Goal: Information Seeking & Learning: Check status

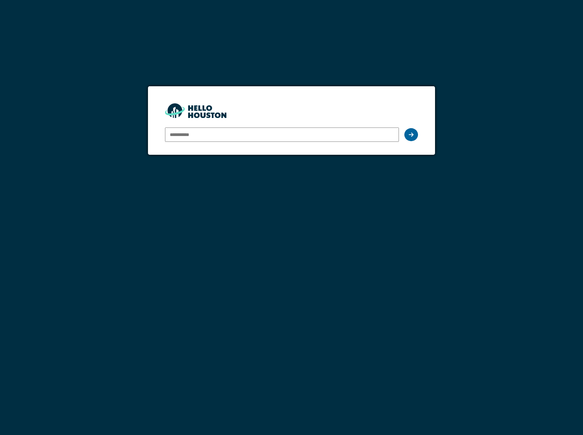
type input "**********"
click at [412, 135] on icon at bounding box center [411, 134] width 5 height 5
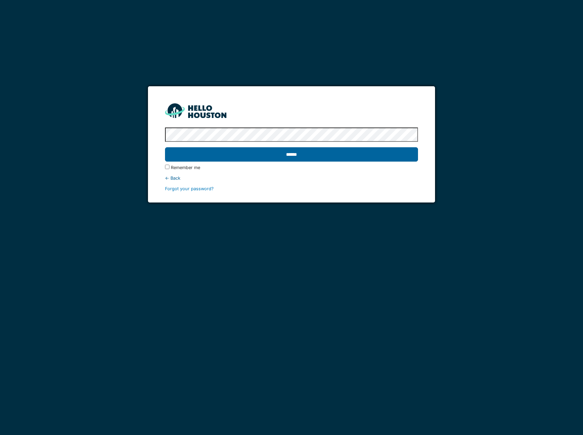
click at [293, 155] on input "******" at bounding box center [291, 154] width 253 height 14
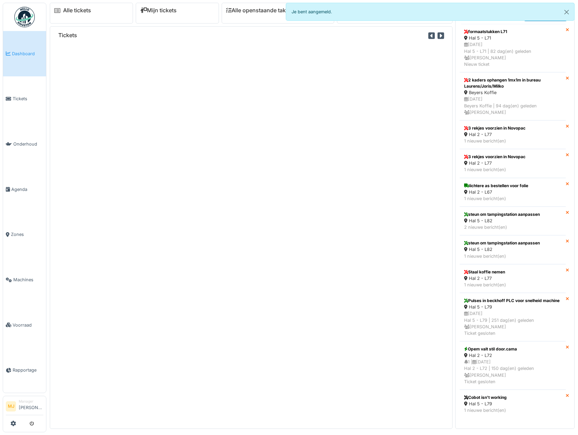
click at [21, 96] on span "Tickets" at bounding box center [28, 98] width 31 height 6
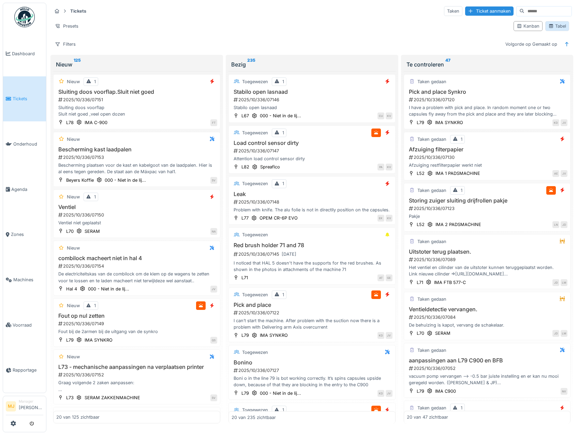
click at [555, 26] on div "Tabel" at bounding box center [557, 26] width 18 height 6
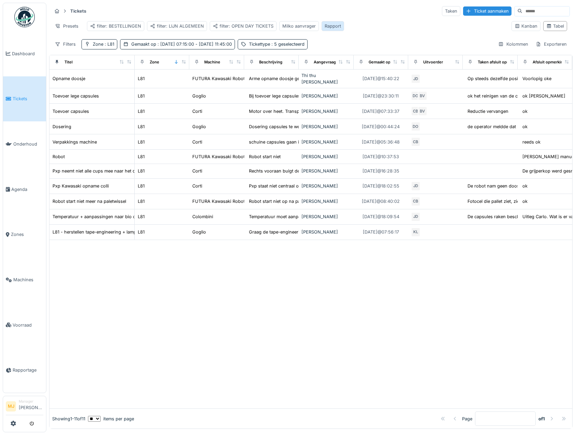
click at [339, 27] on div "Rapport" at bounding box center [333, 26] width 23 height 10
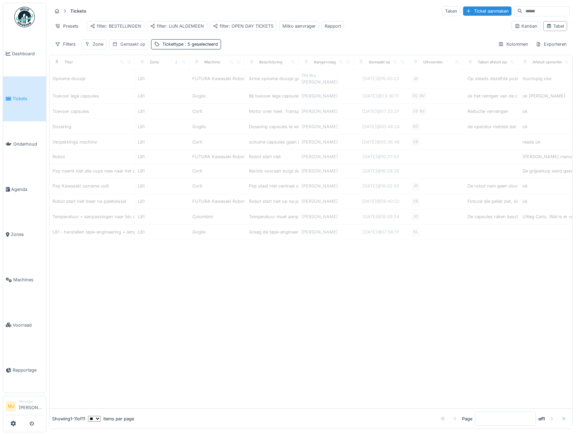
click at [123, 47] on div "Gemaakt op" at bounding box center [132, 44] width 25 height 6
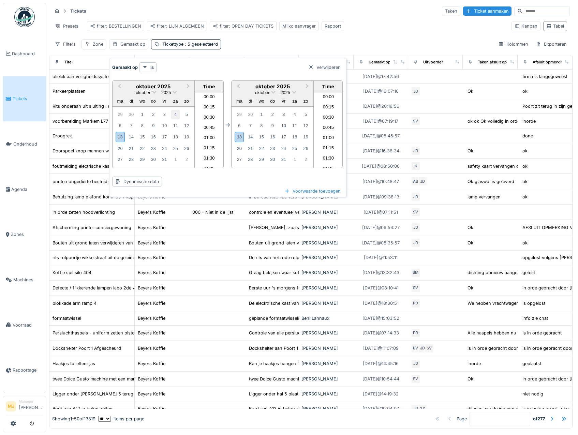
scroll to position [336, 0]
click at [164, 125] on div "10" at bounding box center [164, 125] width 9 height 9
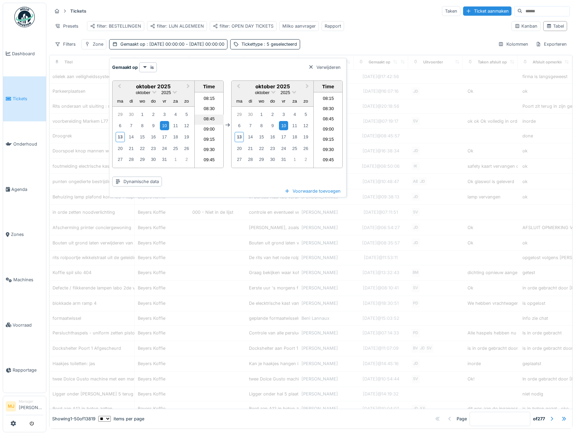
scroll to position [165, 0]
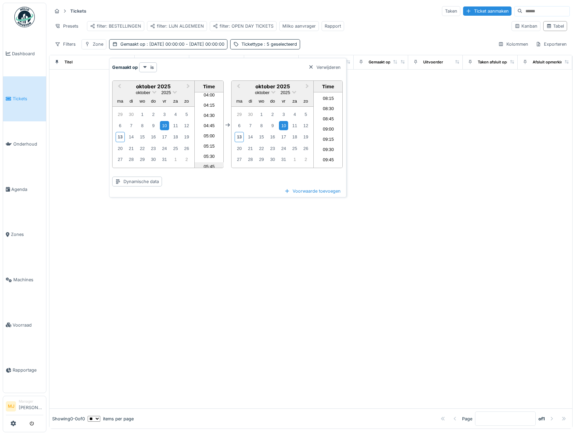
click at [208, 164] on li "05:45" at bounding box center [209, 167] width 29 height 10
click at [307, 125] on div "12" at bounding box center [305, 125] width 9 height 9
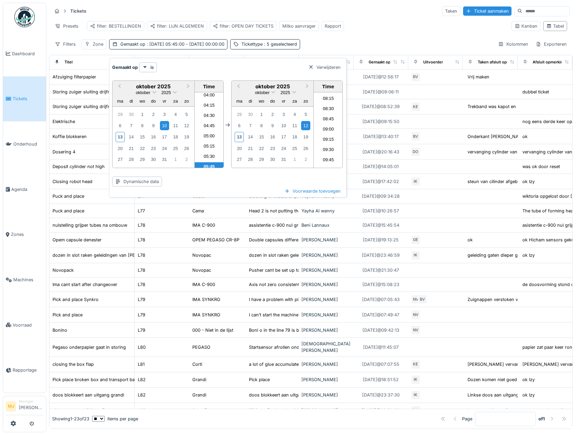
click at [352, 49] on div "Filters Zone Gemaakt op : 10-10-2025 05:45:00 - 12-10-2025 00:00:00 Tickettype …" at bounding box center [311, 44] width 518 height 10
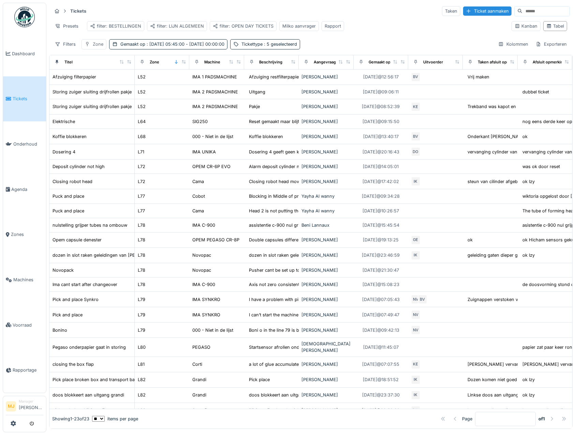
click at [92, 47] on div "Zone" at bounding box center [93, 44] width 25 height 10
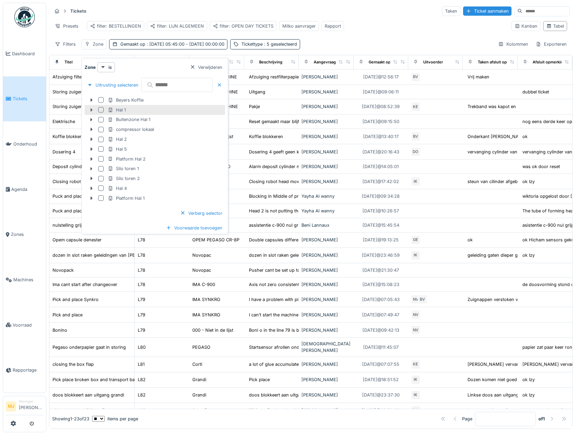
click at [90, 111] on icon at bounding box center [91, 110] width 5 height 4
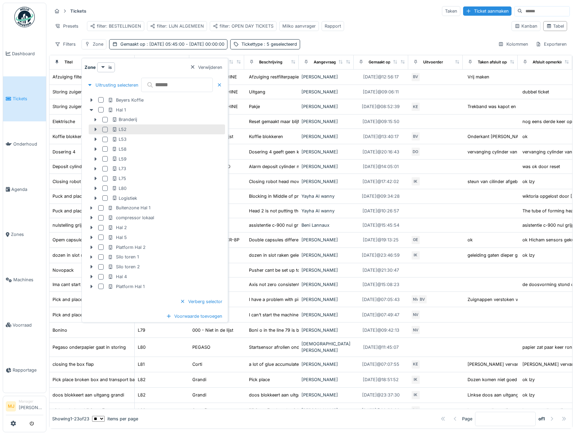
click at [105, 128] on div at bounding box center [104, 129] width 5 height 5
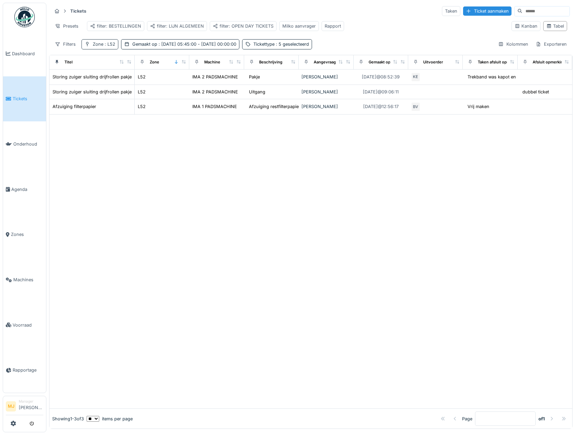
click at [90, 46] on icon at bounding box center [87, 44] width 5 height 4
click at [101, 79] on icon at bounding box center [100, 79] width 5 height 4
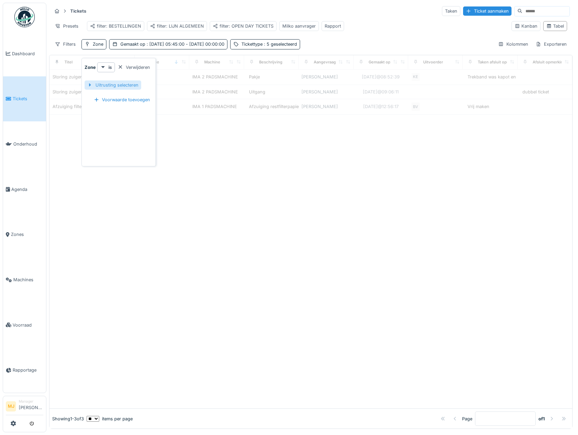
click at [87, 87] on div at bounding box center [89, 85] width 5 height 6
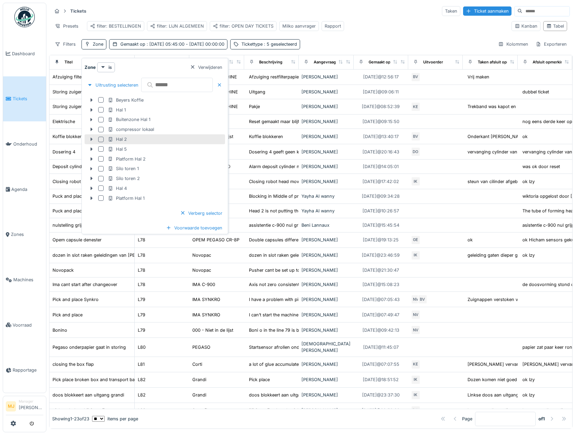
click at [91, 139] on icon at bounding box center [92, 139] width 2 height 3
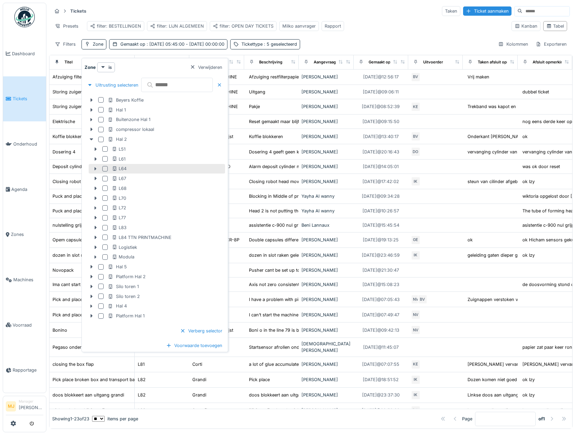
click at [105, 168] on div at bounding box center [104, 168] width 5 height 5
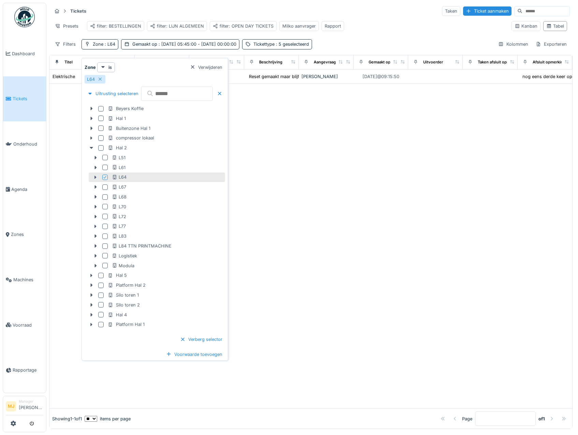
click at [377, 30] on div "Presets filter: BESTELLINGEN filter: LIJN ALGEMEEN filter: OPEN DAY TICKETS Mil…" at bounding box center [279, 25] width 454 height 15
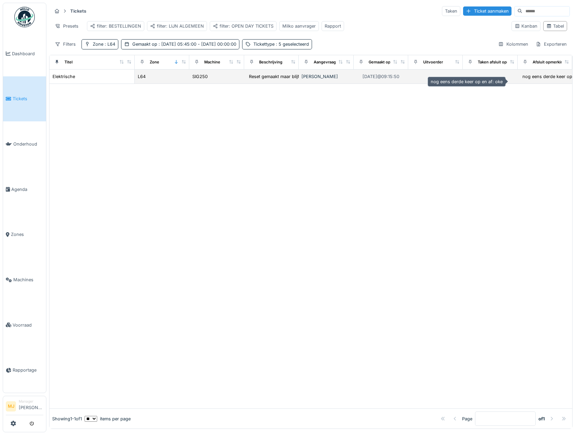
click at [524, 80] on div "nog eens derde keer op en af: oke" at bounding box center [558, 76] width 72 height 6
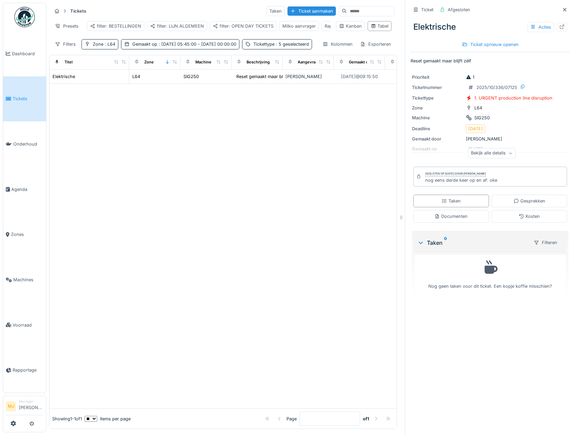
click at [490, 155] on div "Bekijk alle details" at bounding box center [492, 153] width 48 height 10
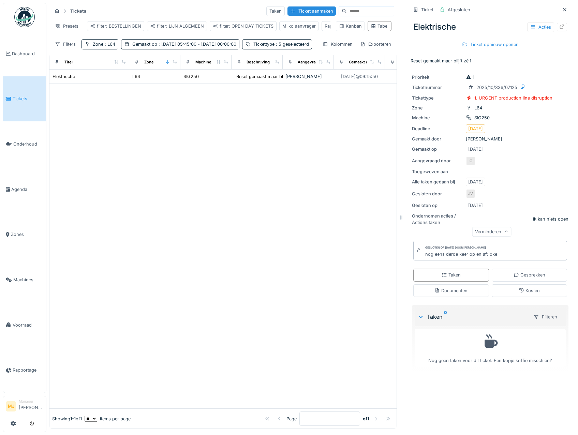
click at [472, 233] on div "Verminderen" at bounding box center [491, 232] width 39 height 10
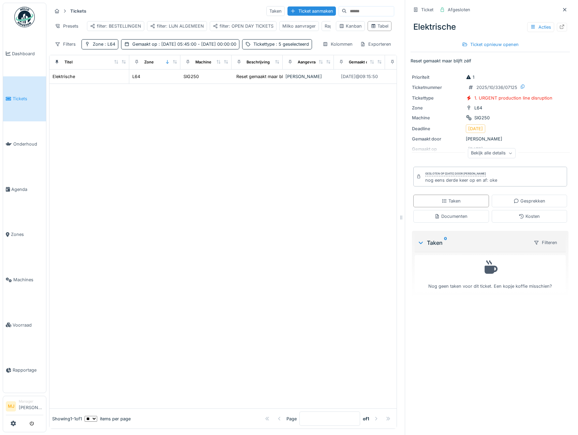
click at [490, 152] on div "Bekijk alle details" at bounding box center [492, 153] width 48 height 10
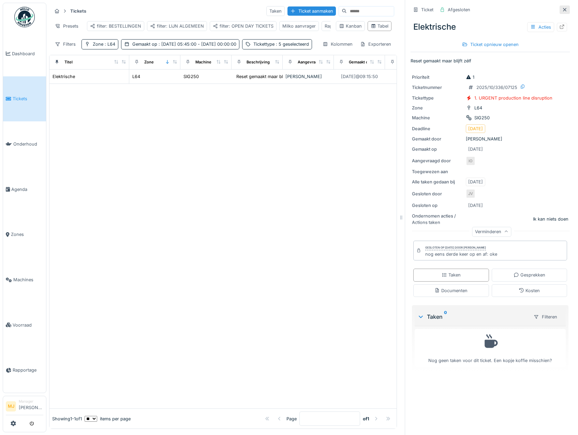
click at [562, 10] on icon at bounding box center [564, 10] width 5 height 4
